Goal: Task Accomplishment & Management: Manage account settings

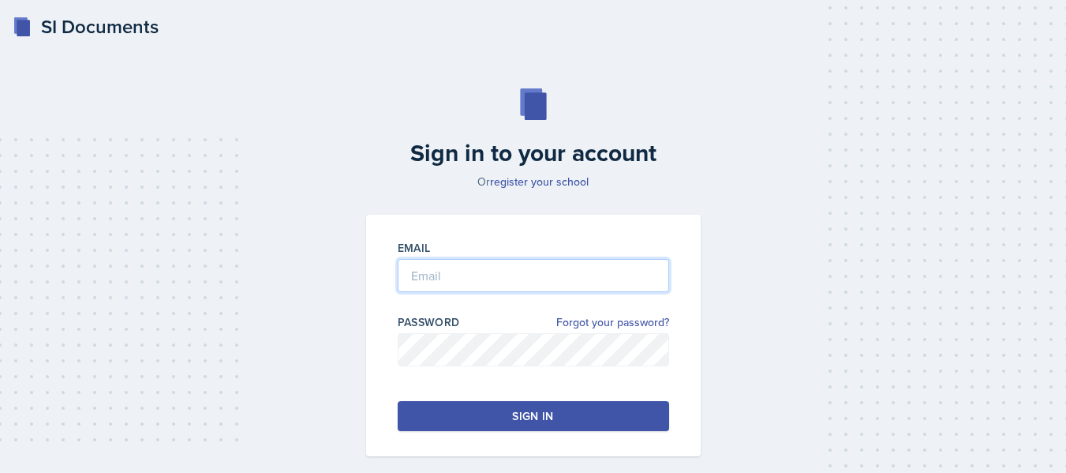
type input "[PERSON_NAME][EMAIL_ADDRESS][PERSON_NAME][DOMAIN_NAME]"
click at [497, 407] on button "Sign in" at bounding box center [534, 416] width 272 height 30
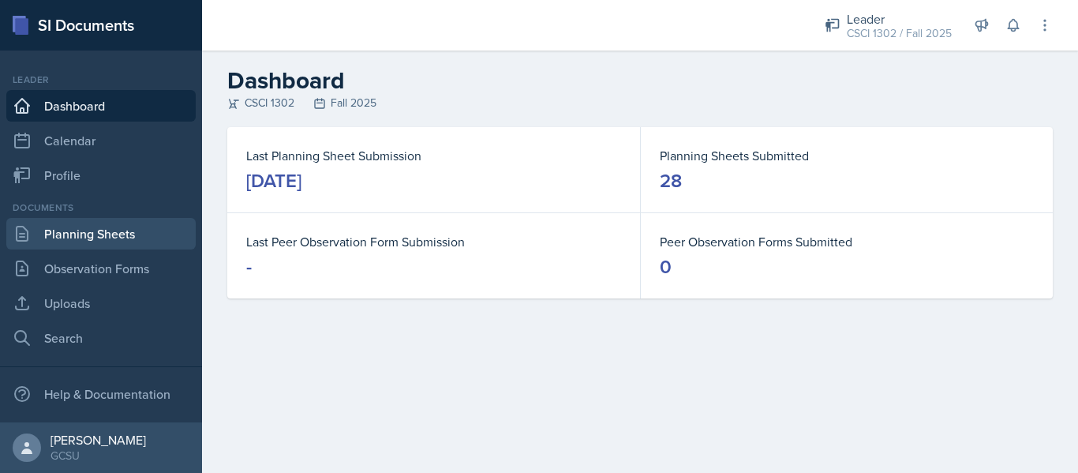
click at [99, 238] on link "Planning Sheets" at bounding box center [100, 234] width 189 height 32
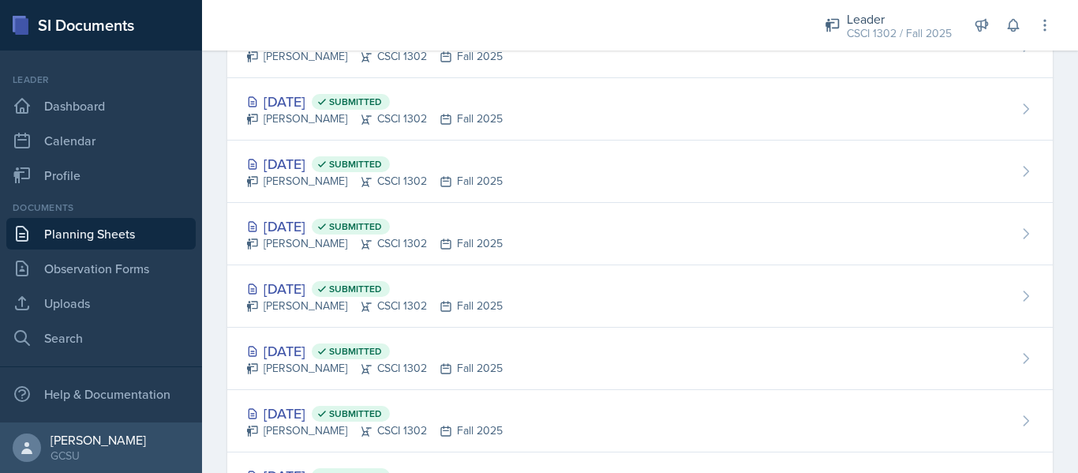
scroll to position [1203, 0]
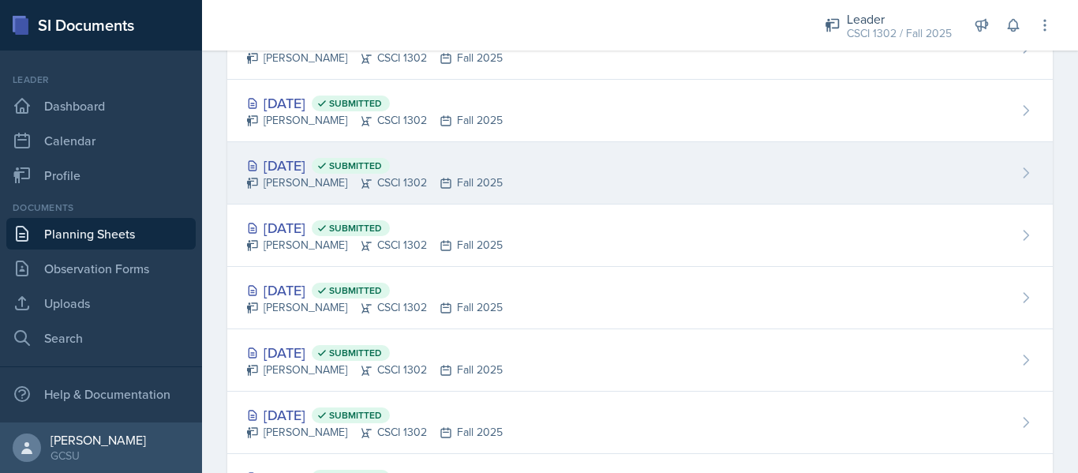
click at [515, 181] on div "[DATE] Submitted [PERSON_NAME] CSCI 1302 Fall 2025" at bounding box center [640, 173] width 826 height 62
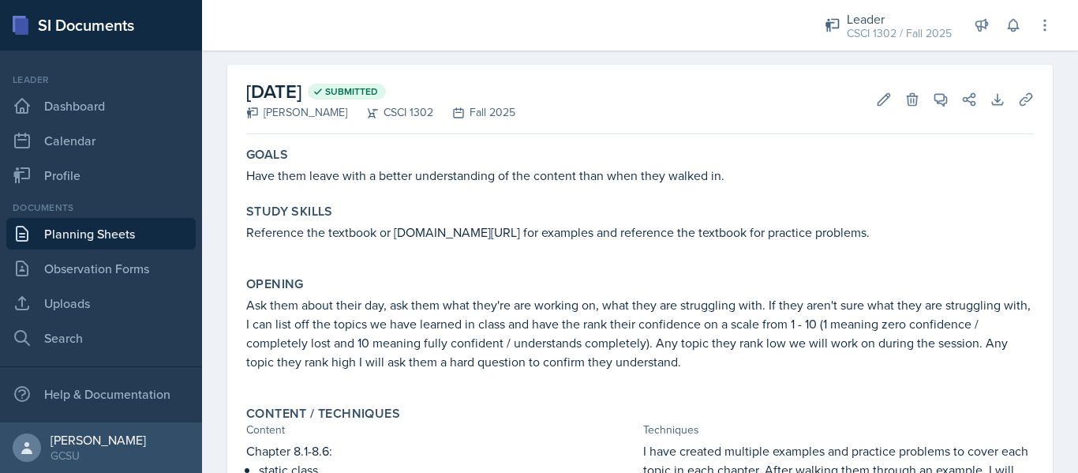
scroll to position [60, 0]
click at [880, 92] on button "Edit" at bounding box center [884, 98] width 28 height 28
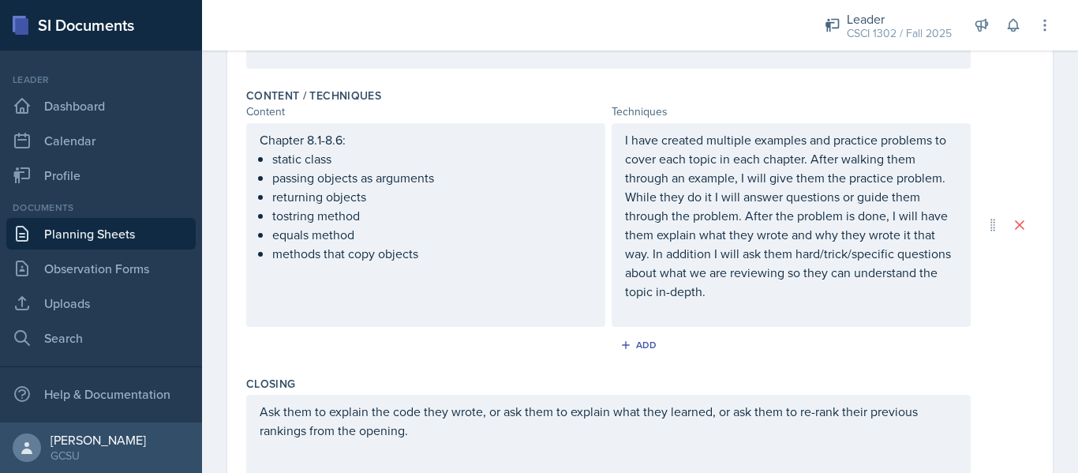
scroll to position [709, 0]
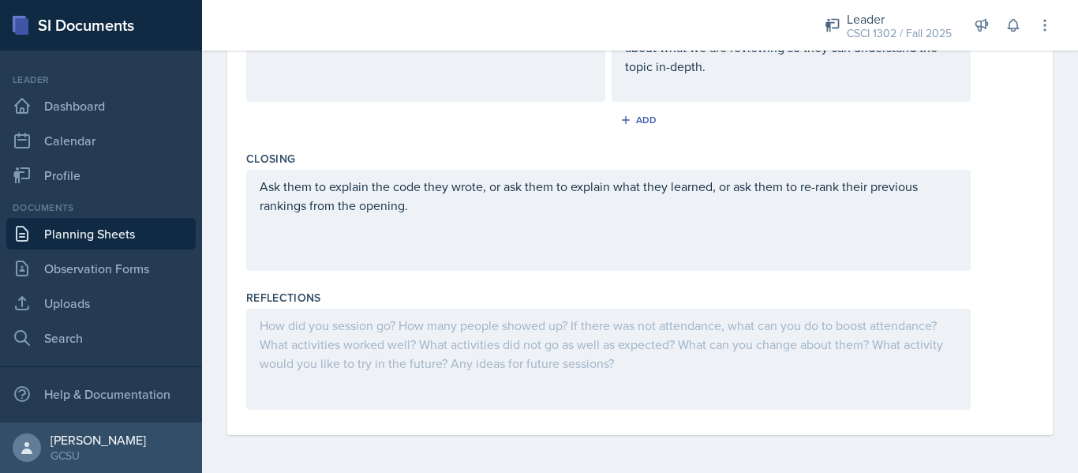
click at [646, 399] on div at bounding box center [608, 359] width 725 height 101
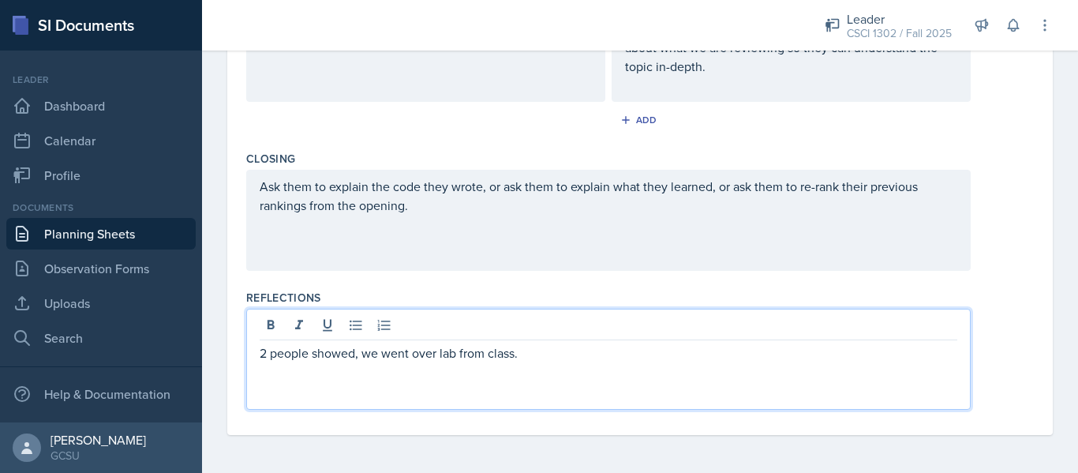
scroll to position [0, 0]
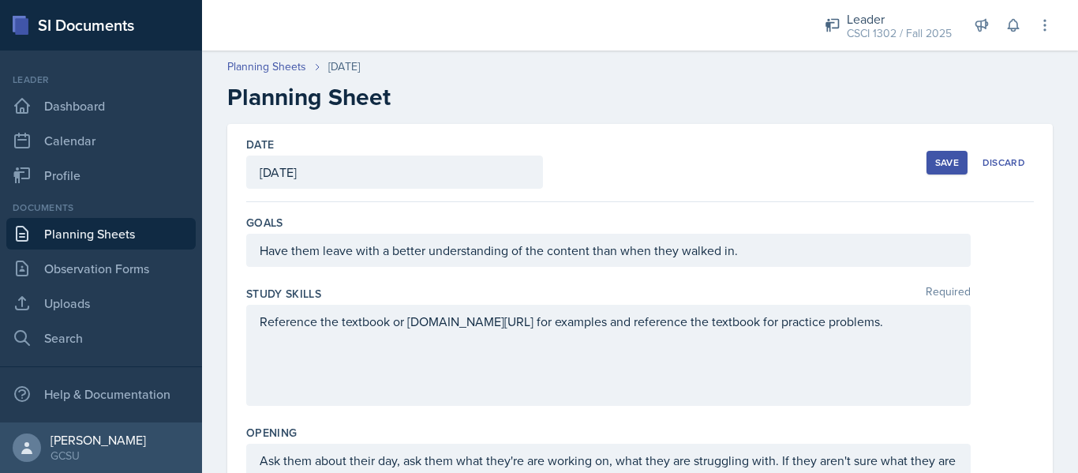
click at [935, 167] on div "Save" at bounding box center [947, 162] width 24 height 13
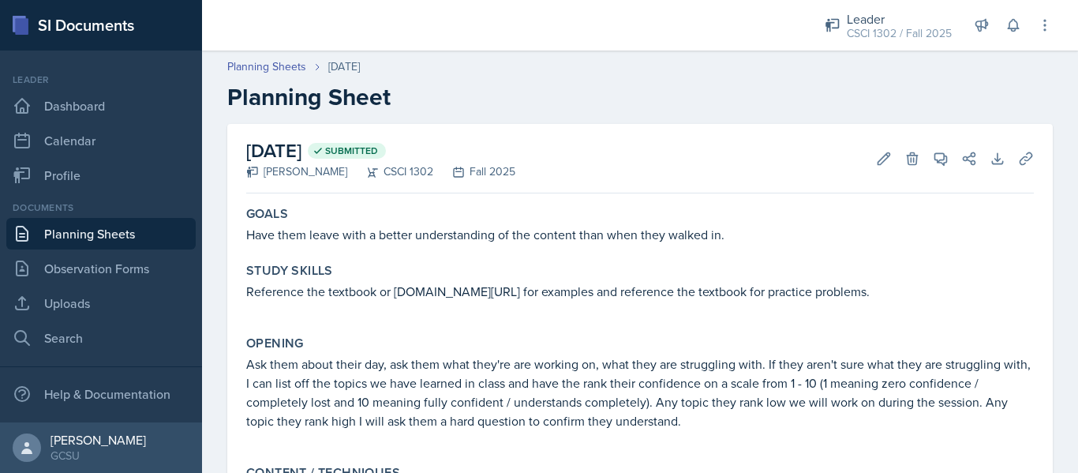
scroll to position [388, 0]
